Goal: Navigation & Orientation: Understand site structure

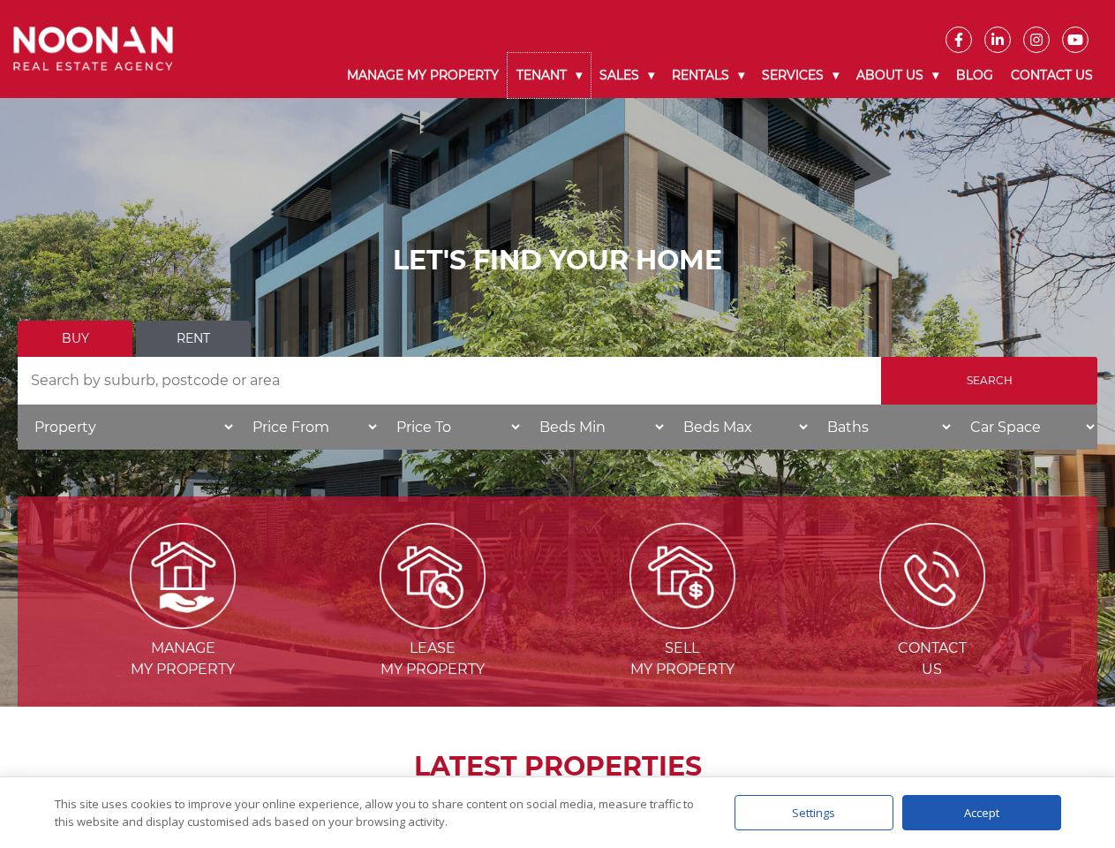
click at [549, 75] on link "Tenant" at bounding box center [549, 75] width 83 height 45
click at [628, 75] on link "Sales" at bounding box center [627, 75] width 72 height 45
click at [709, 75] on link "Rentals" at bounding box center [708, 75] width 90 height 45
click at [803, 75] on link "Services" at bounding box center [800, 75] width 94 height 45
click at [900, 75] on link "About Us" at bounding box center [898, 75] width 100 height 45
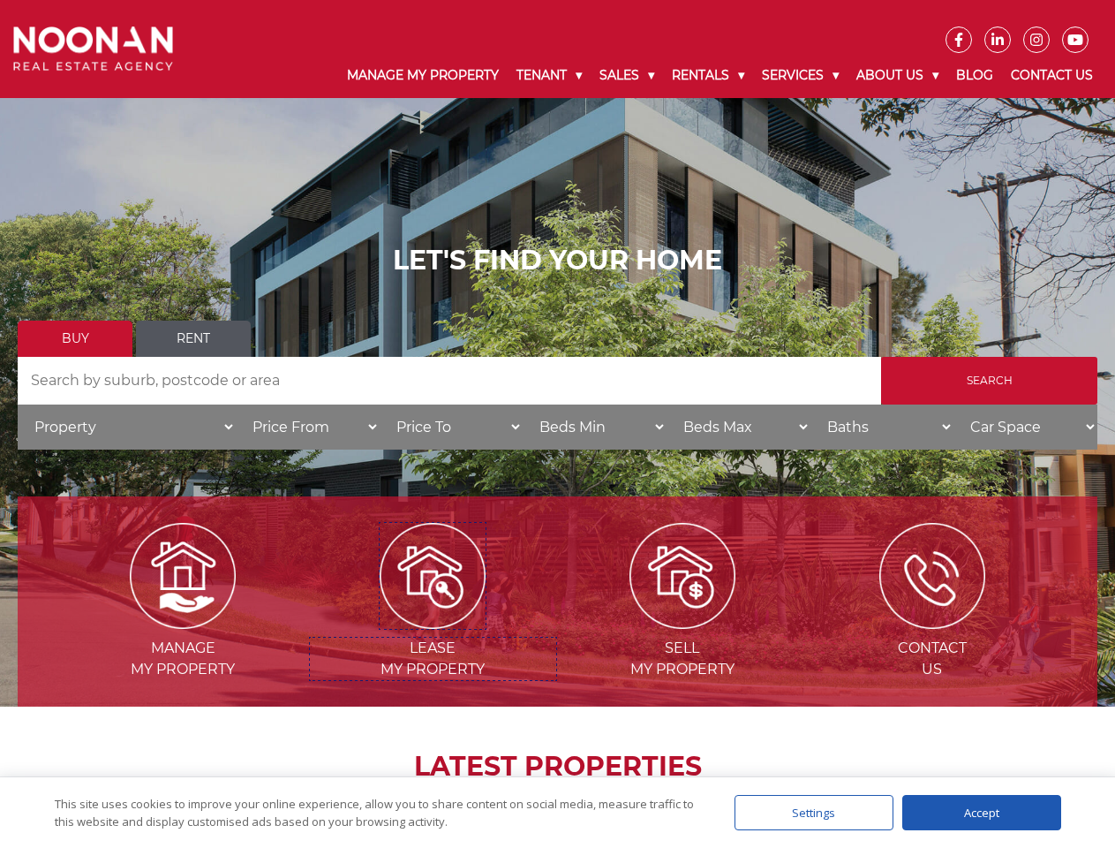
click at [433, 622] on img at bounding box center [433, 576] width 106 height 106
click at [814, 812] on div "Settings" at bounding box center [814, 812] width 159 height 35
